Goal: Use online tool/utility: Use online tool/utility

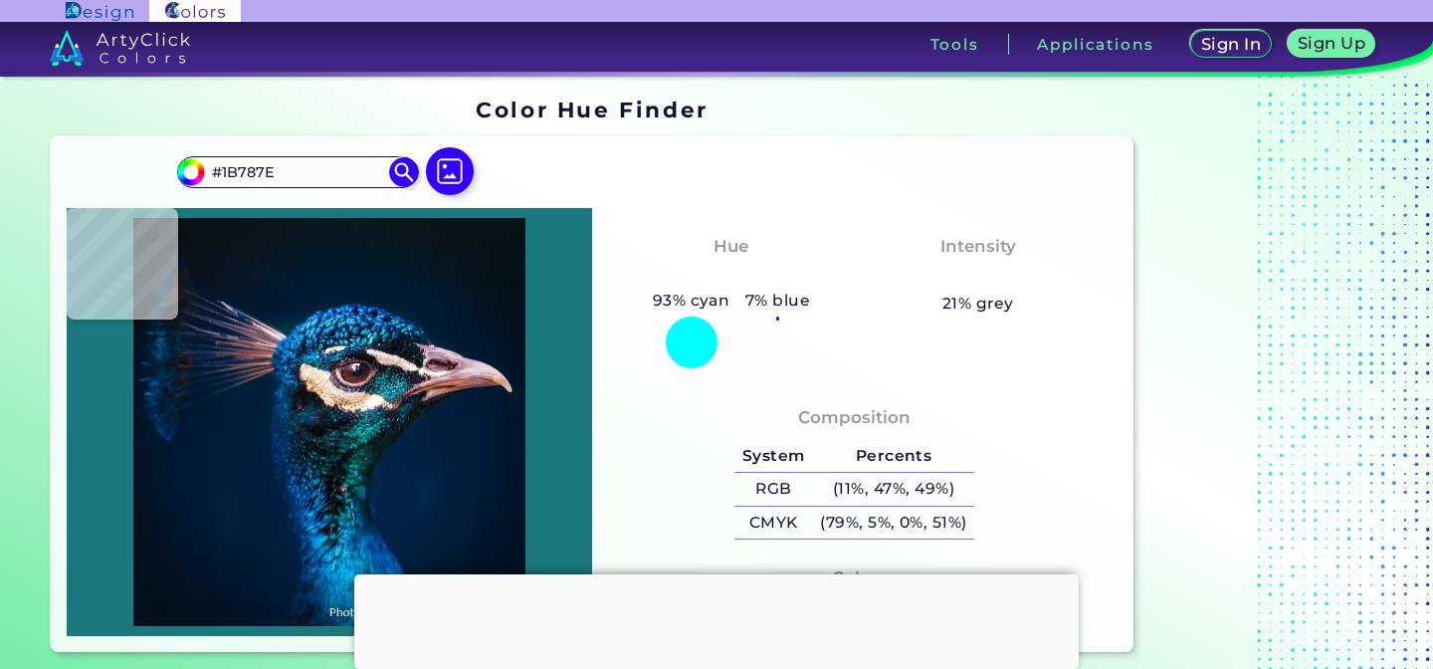
type input "#00736b"
type input "#00736B"
type input "#0fa794"
type input "#0FA794"
type input "#047587"
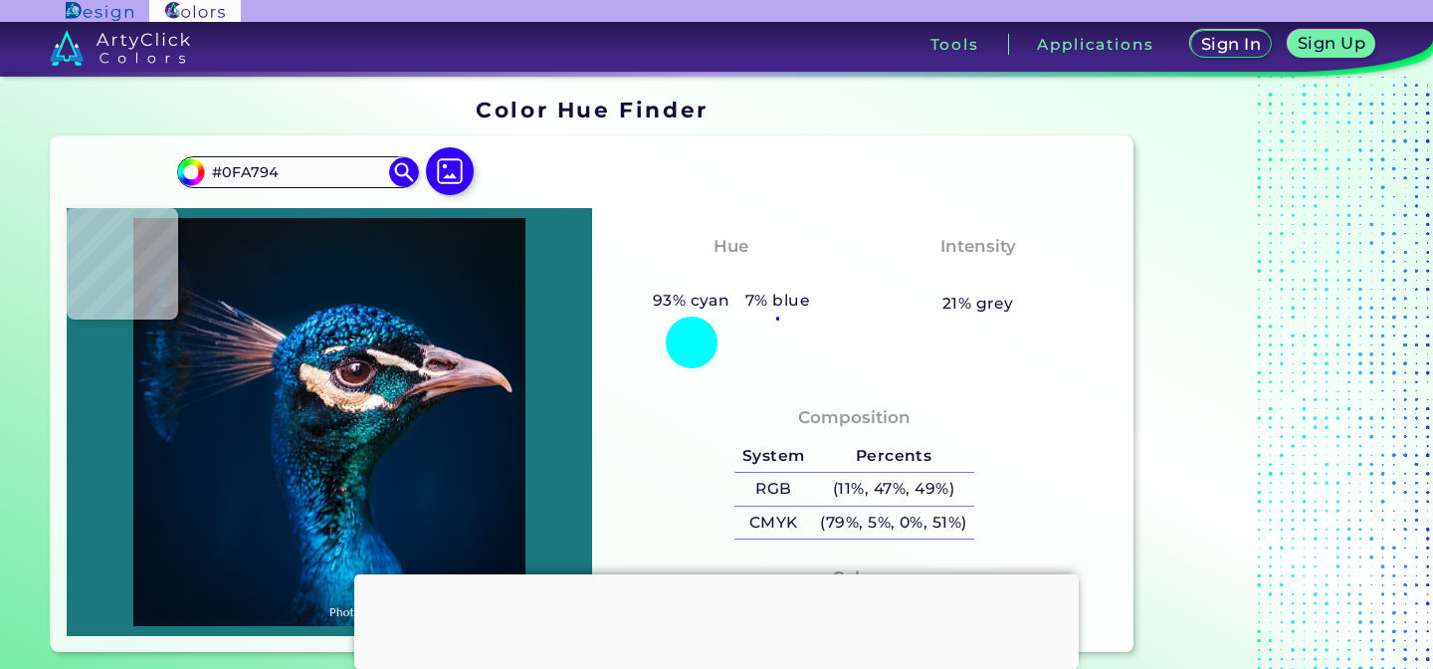
type input "#047587"
type input "#062e38"
type input "#062E38"
type input "#070d13"
type input "#070D13"
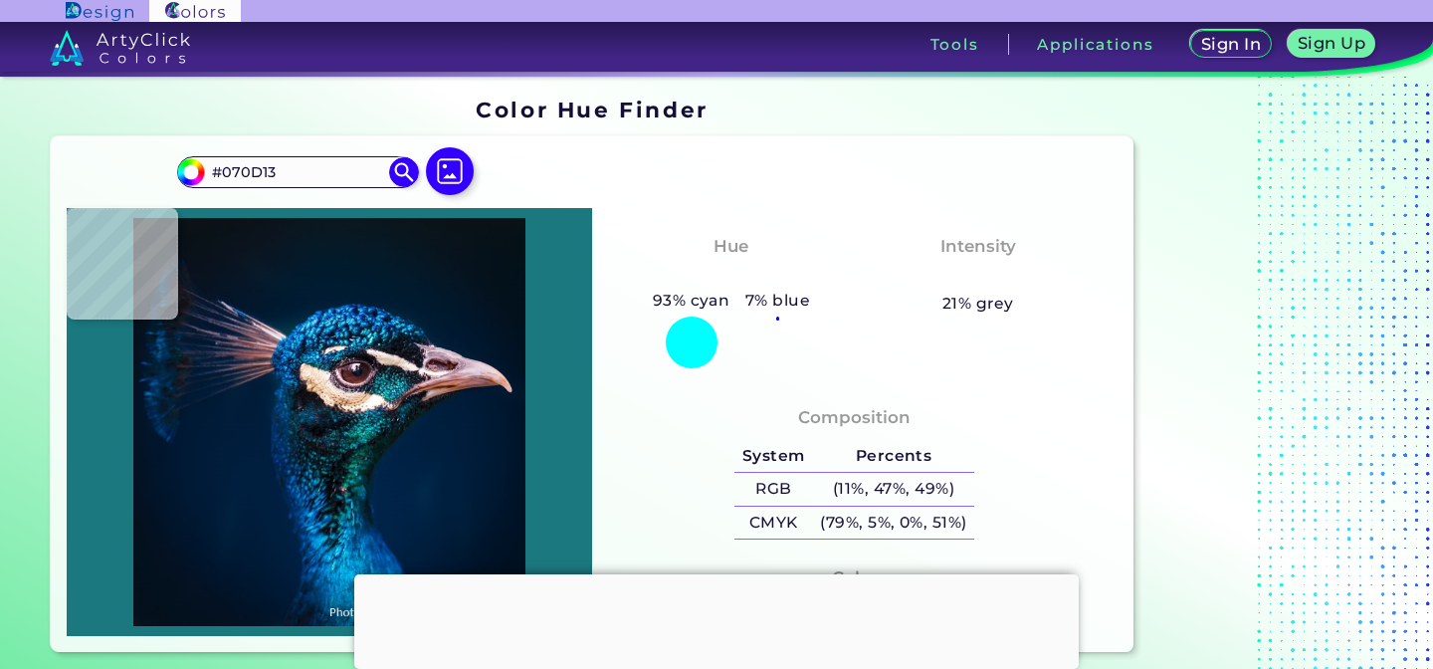
type input "#0f3845"
type input "#0F3845"
type input "#092534"
type input "#182e3d"
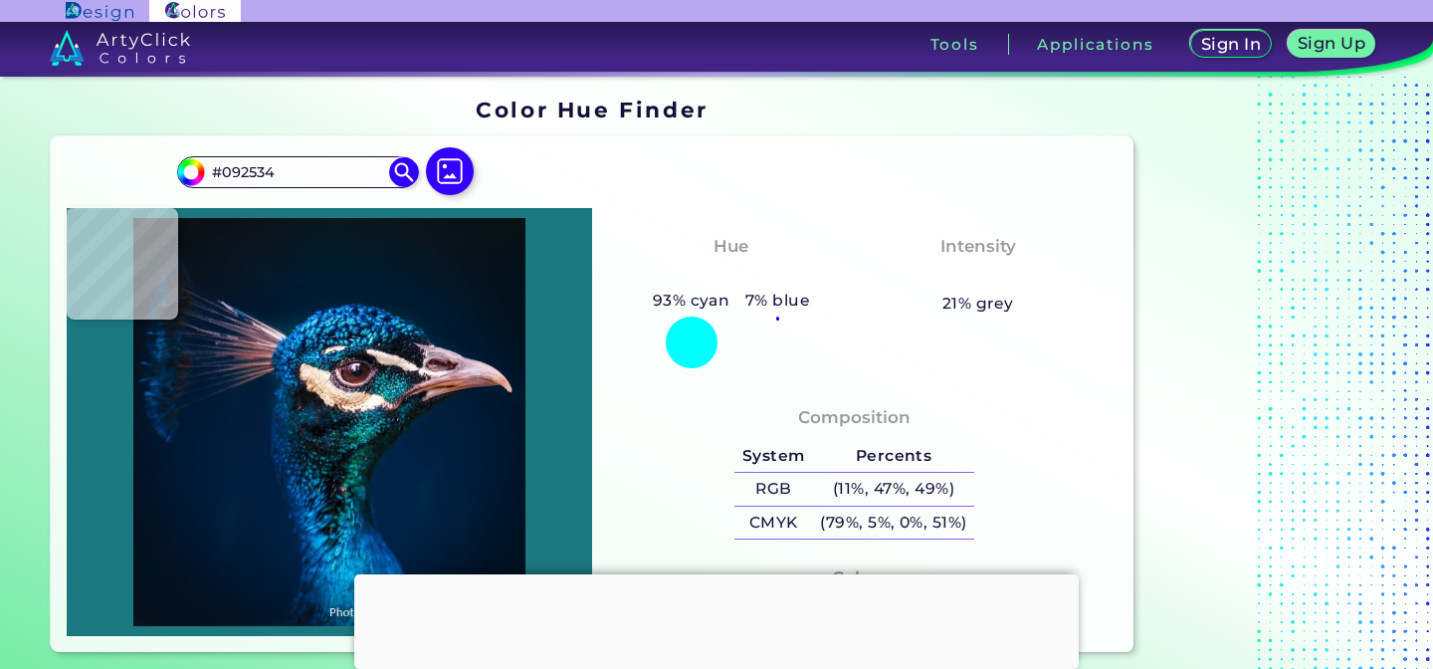
type input "#182E3D"
type input "#141724"
type input "#151925"
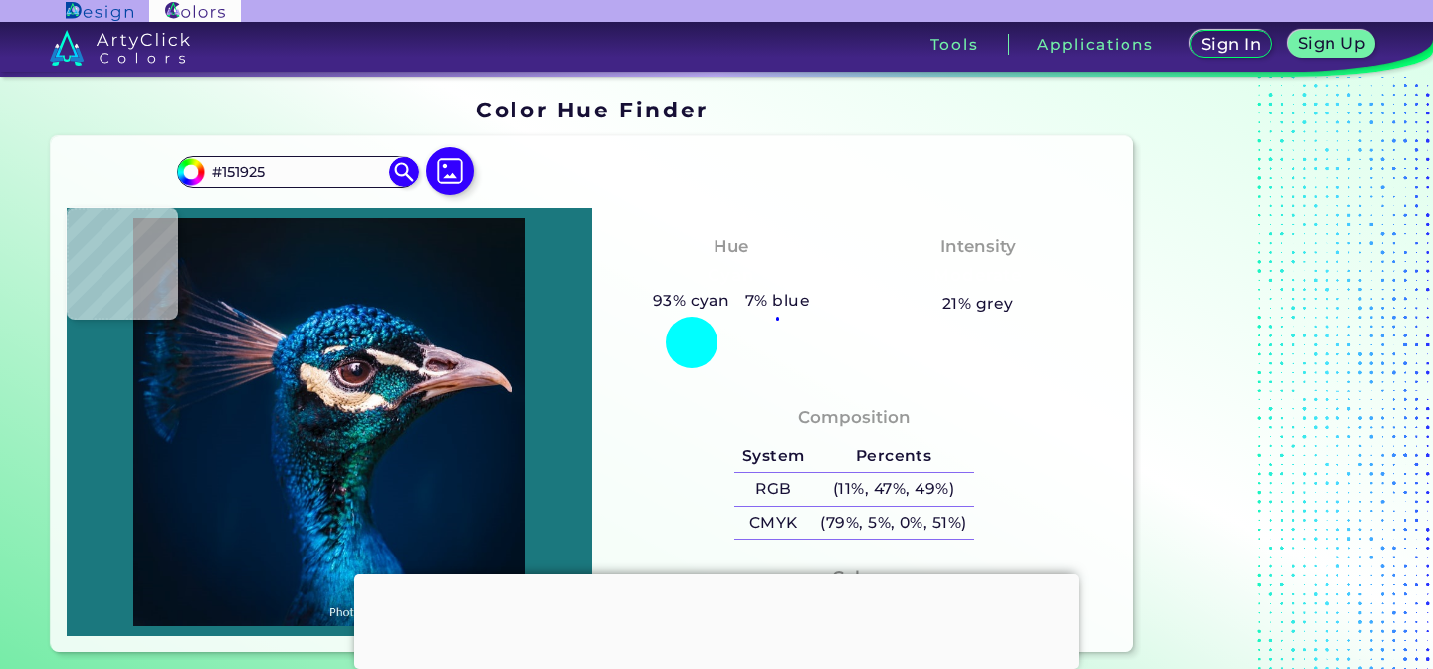
type input "#122432"
type input "#121118"
type input "#101014"
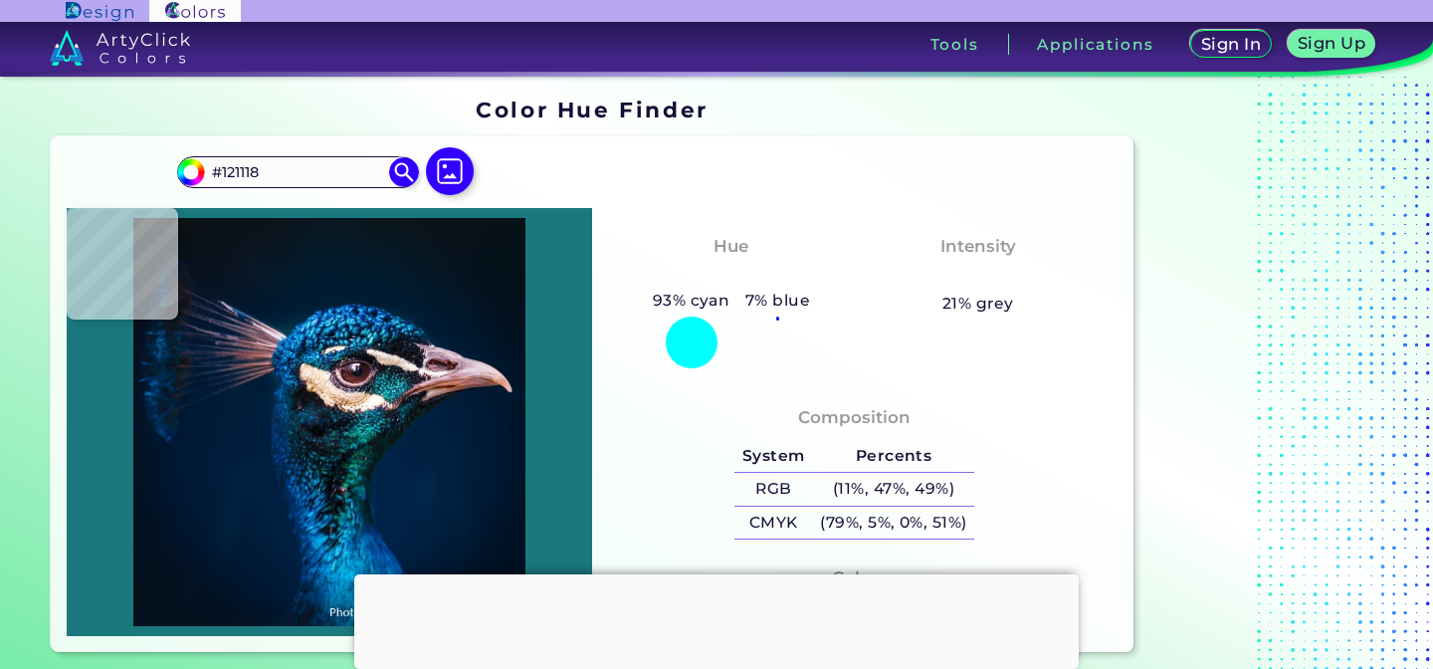
type input "#101014"
type input "#0e0e18"
type input "#0E0E18"
type input "#1a1c29"
type input "#1A1C29"
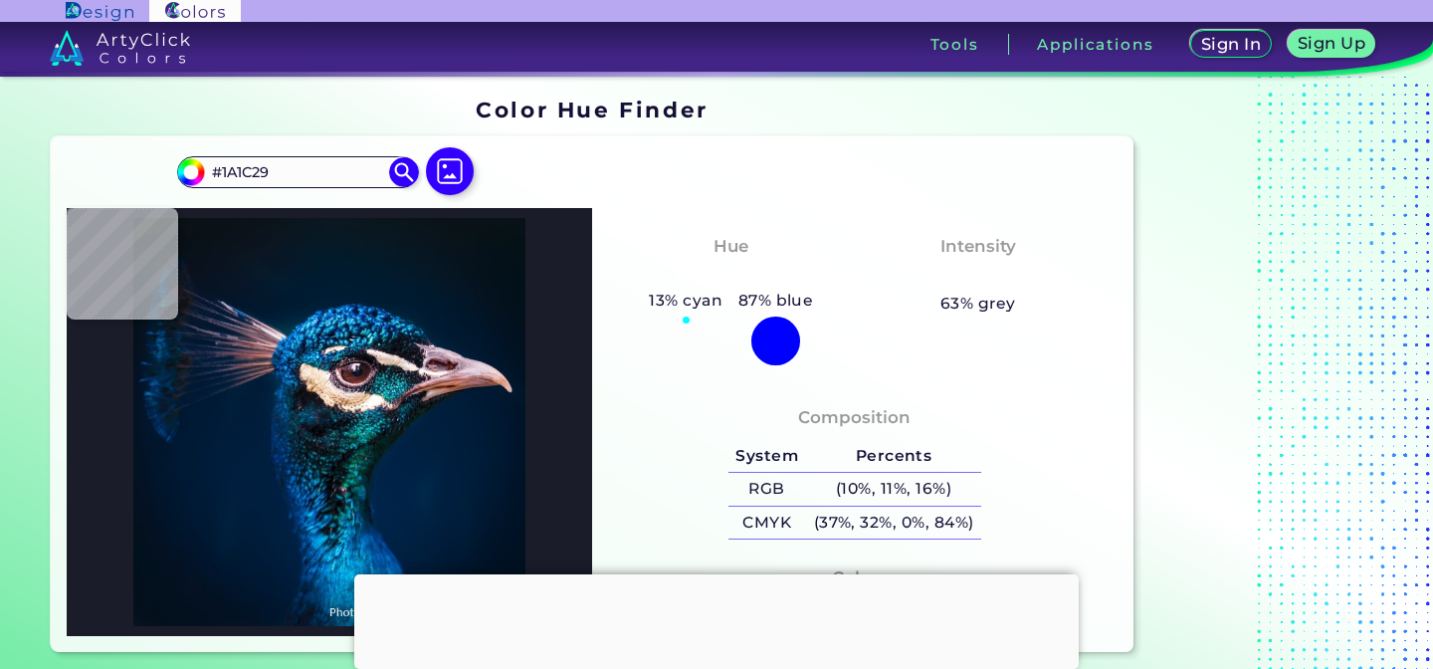
type input "#14161f"
type input "#14161F"
type input "#111119"
type input "#181d23"
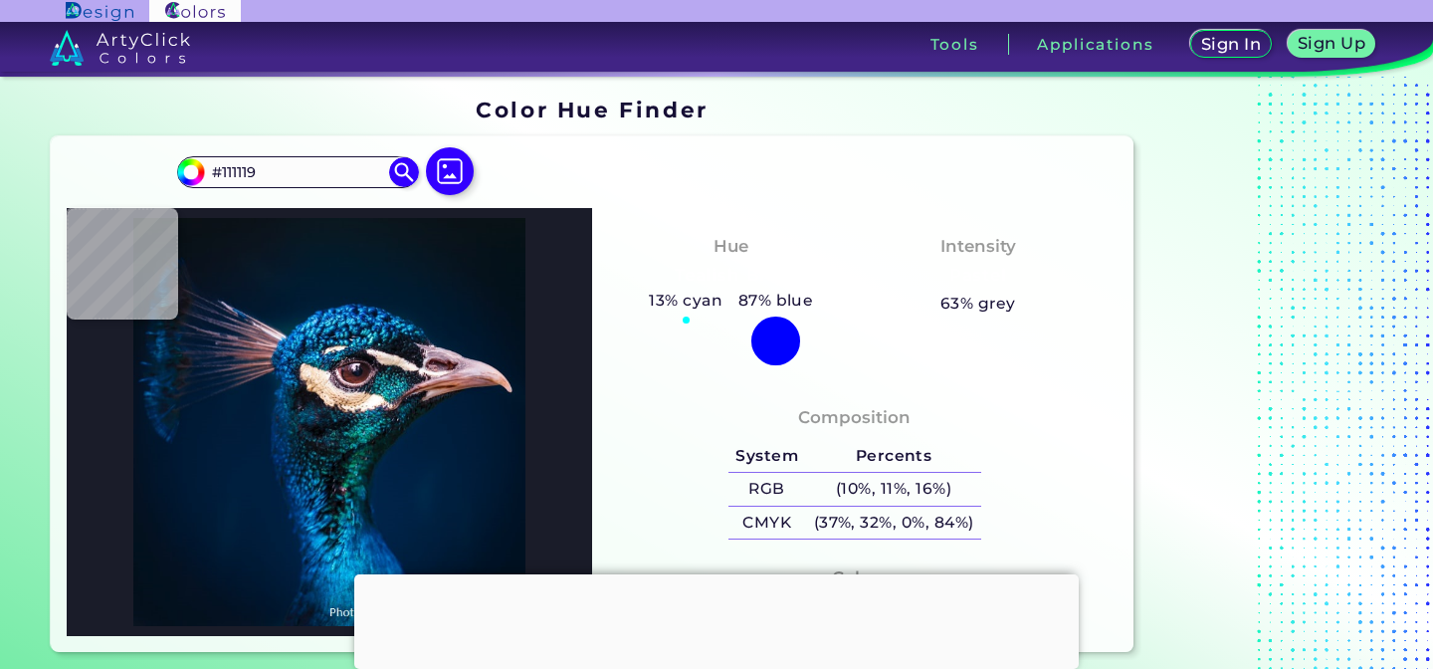
type input "#181D23"
type input "#151e25"
type input "#151E25"
type input "#11131a"
type input "#11131A"
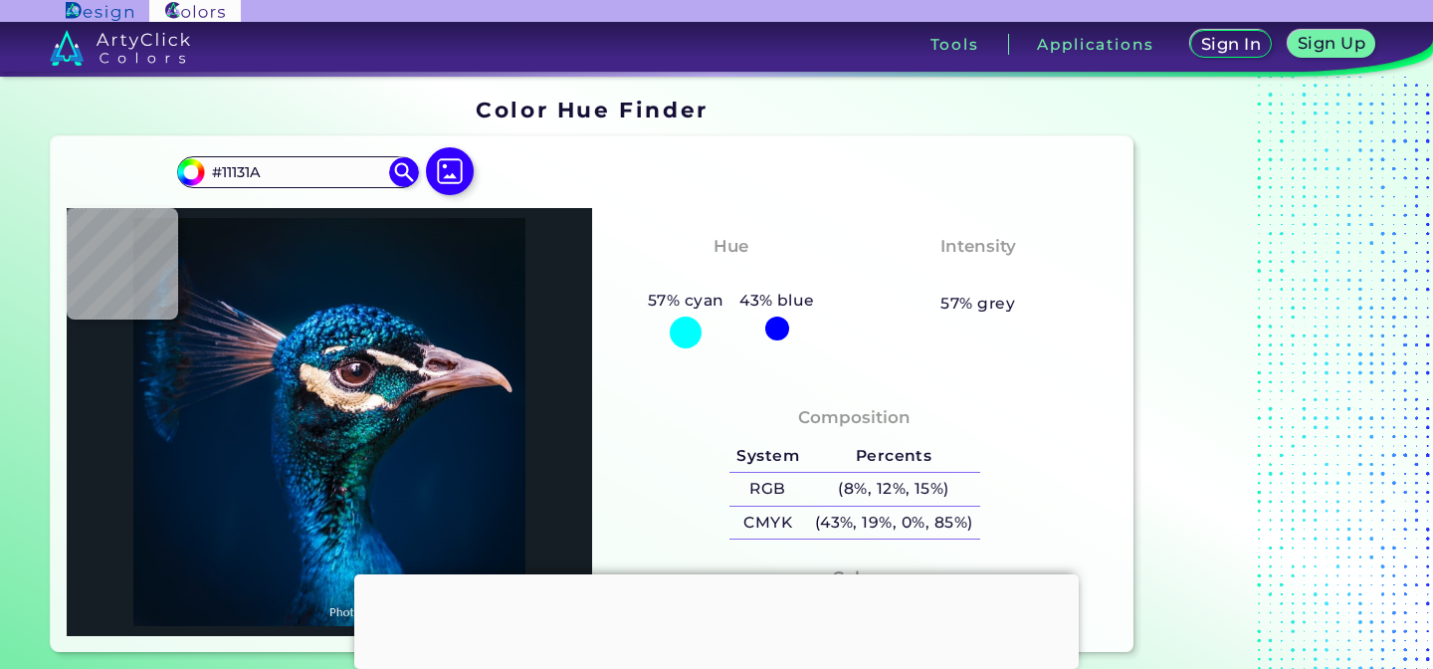
type input "#111217"
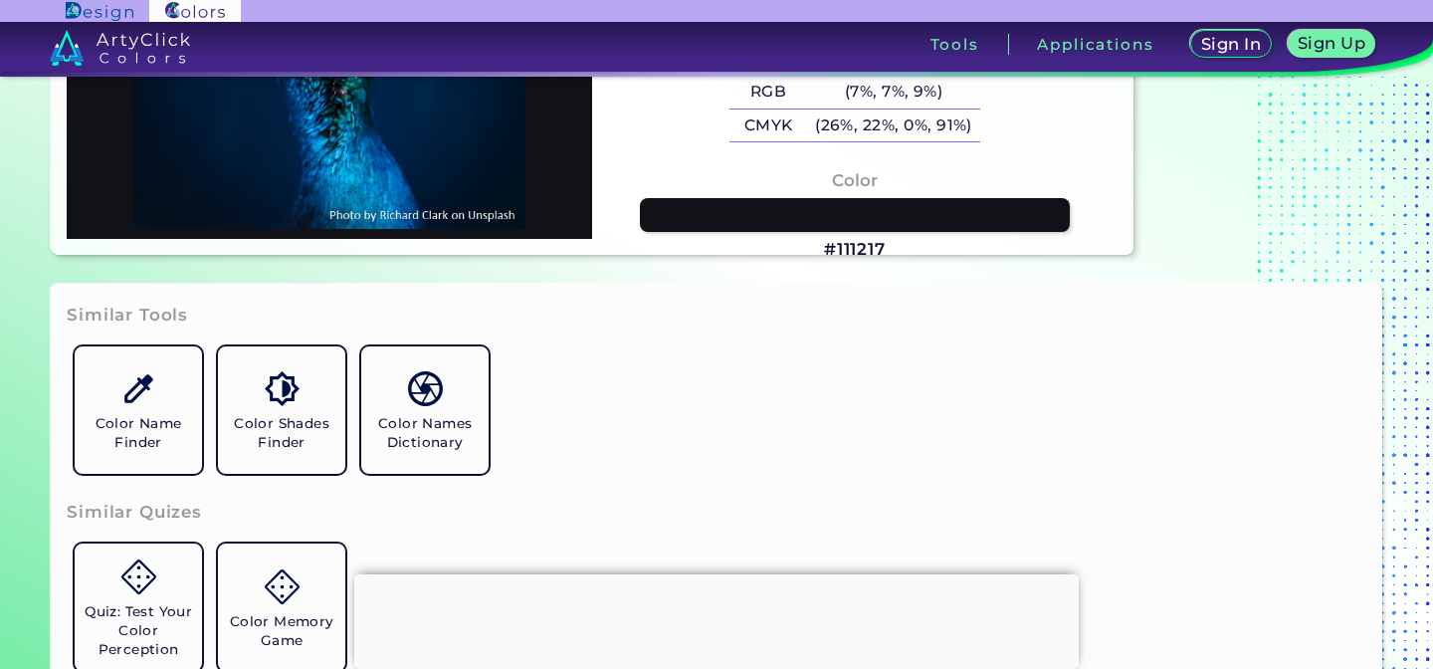
scroll to position [485, 0]
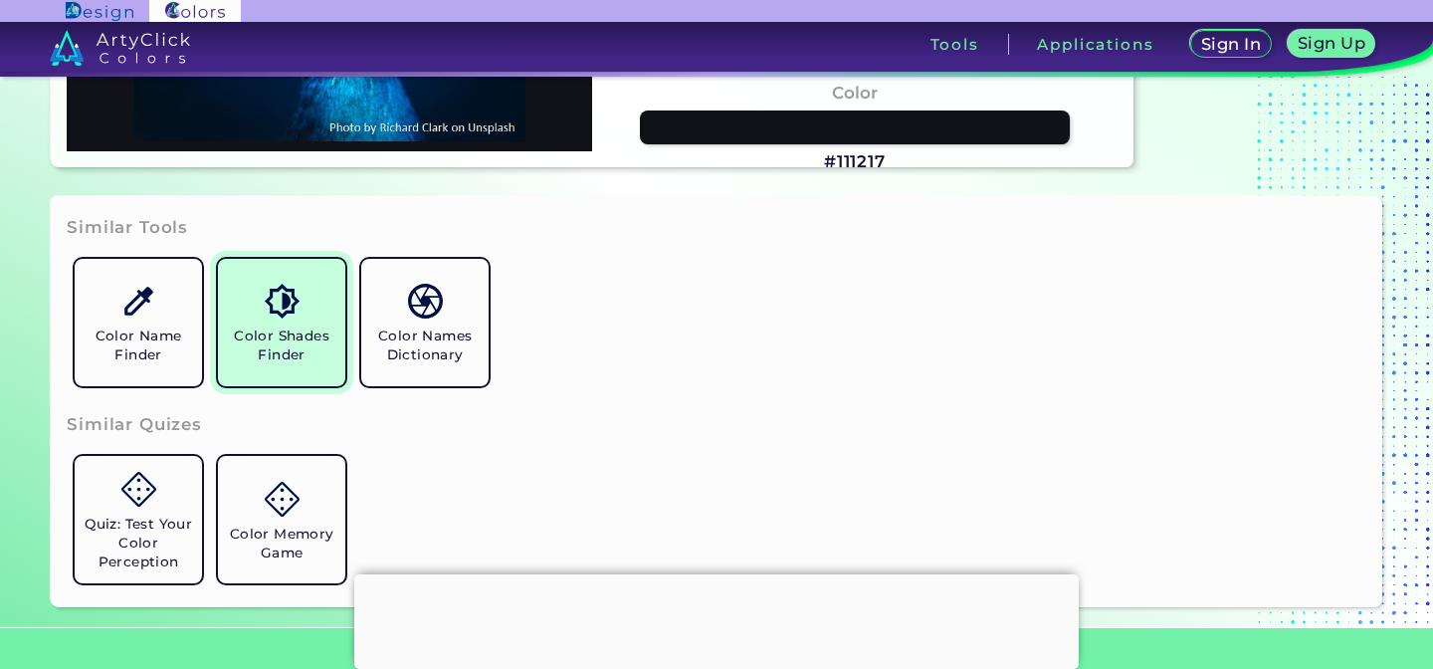
click at [265, 346] on h5 "Color Shades Finder" at bounding box center [281, 345] width 111 height 38
